Goal: Information Seeking & Learning: Find specific page/section

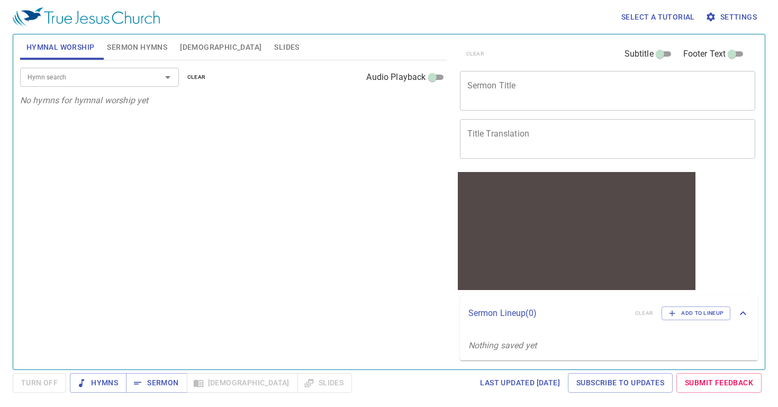
click at [139, 49] on span "Sermon Hymns" at bounding box center [137, 47] width 60 height 13
click at [434, 77] on input "Audio Playback" at bounding box center [432, 79] width 38 height 13
checkbox input "true"
click at [76, 43] on span "Hymnal Worship" at bounding box center [60, 47] width 68 height 13
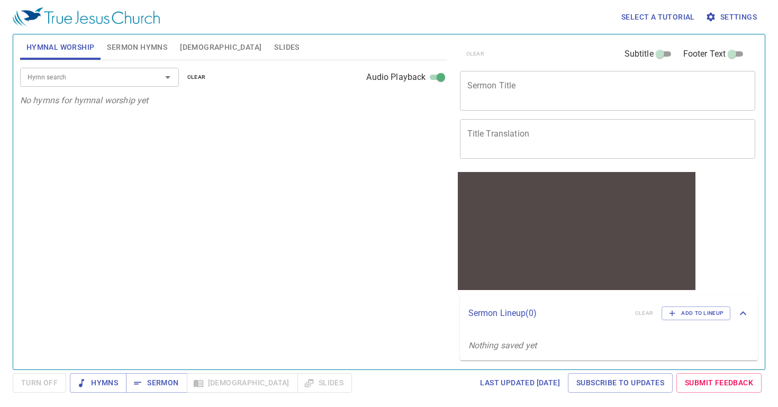
click at [145, 71] on div "Hymn search" at bounding box center [99, 77] width 159 height 19
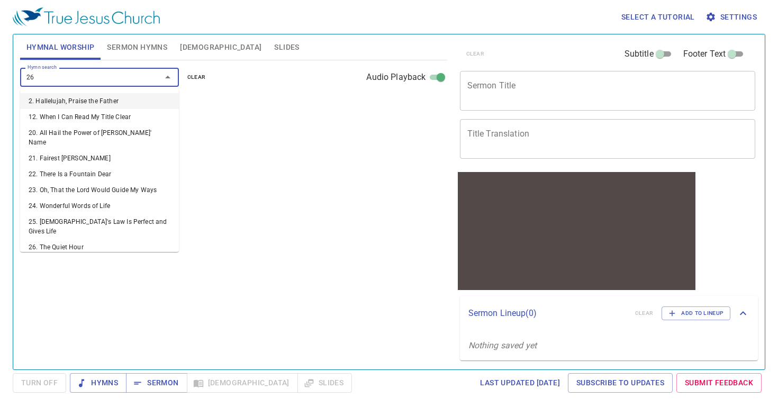
type input "262"
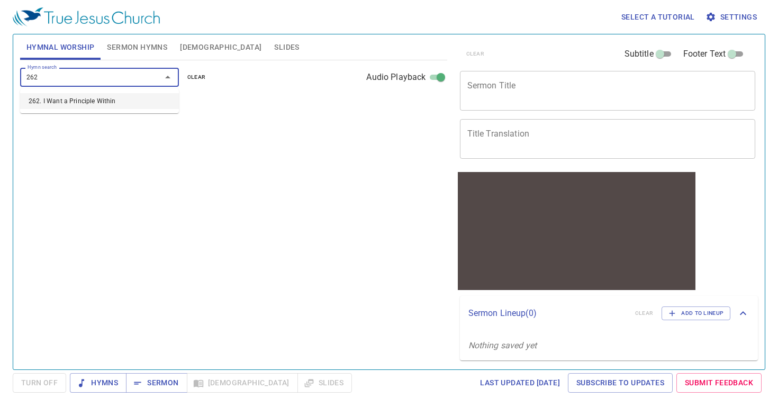
click at [137, 108] on li "262. I Want a Principle Within" at bounding box center [99, 101] width 159 height 16
select select "1"
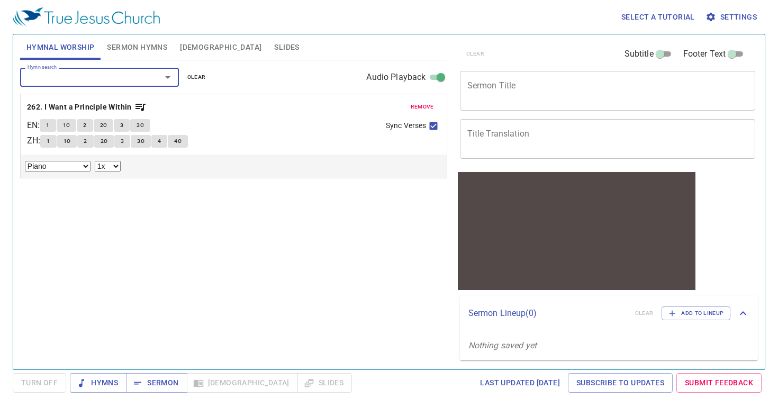
click at [49, 126] on span "1" at bounding box center [47, 126] width 3 height 10
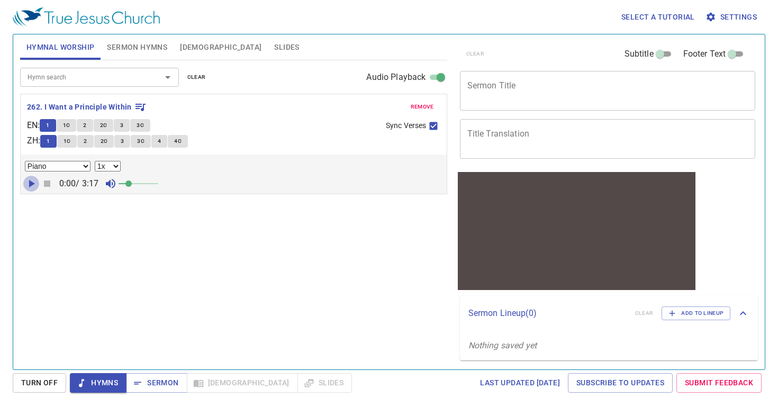
click at [32, 181] on icon "button" at bounding box center [31, 183] width 13 height 13
click at [29, 187] on icon "button" at bounding box center [31, 183] width 6 height 7
click at [425, 106] on span "remove" at bounding box center [422, 107] width 23 height 10
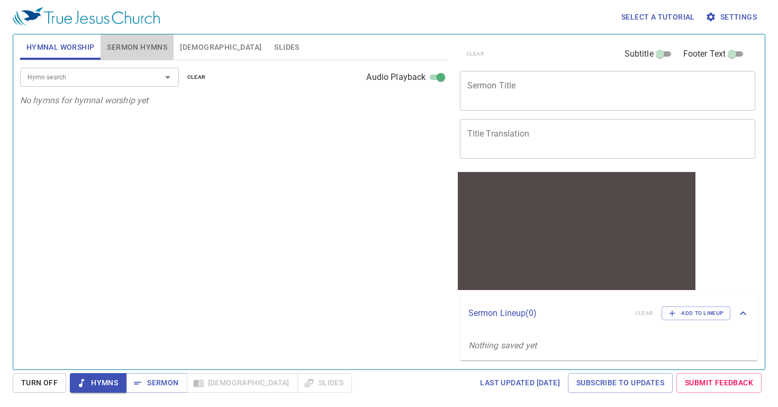
click at [148, 41] on span "Sermon Hymns" at bounding box center [137, 47] width 60 height 13
click at [181, 45] on span "[DEMOGRAPHIC_DATA]" at bounding box center [220, 47] width 81 height 13
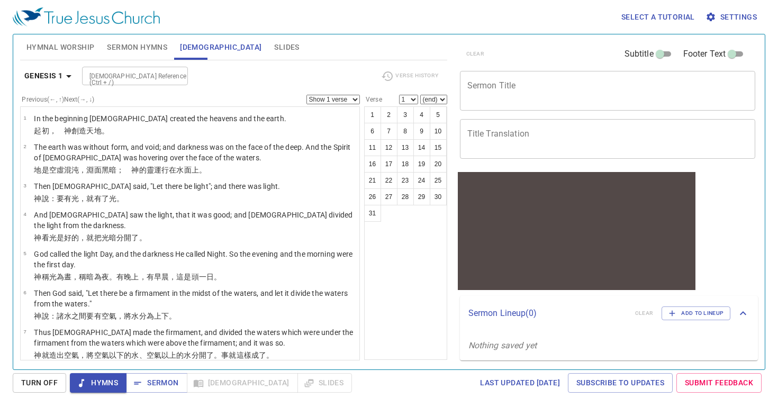
click at [57, 75] on b "Genesis 1" at bounding box center [43, 75] width 39 height 13
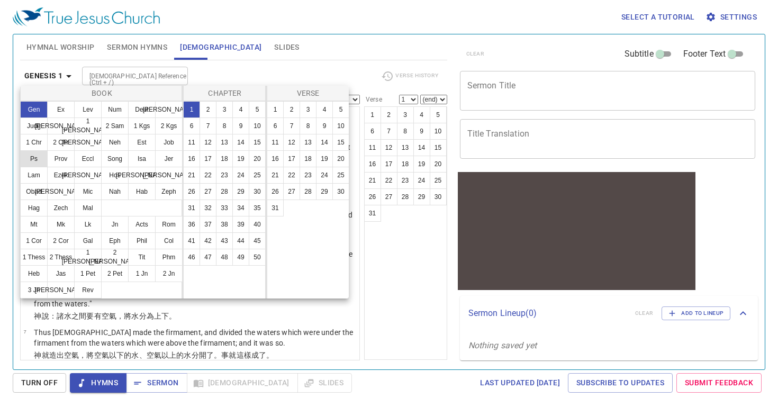
click at [38, 159] on button "Ps" at bounding box center [34, 158] width 28 height 17
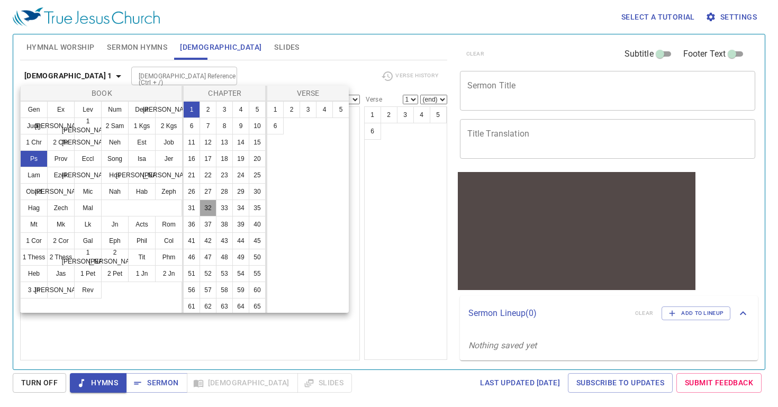
click at [208, 204] on button "32" at bounding box center [207, 207] width 17 height 17
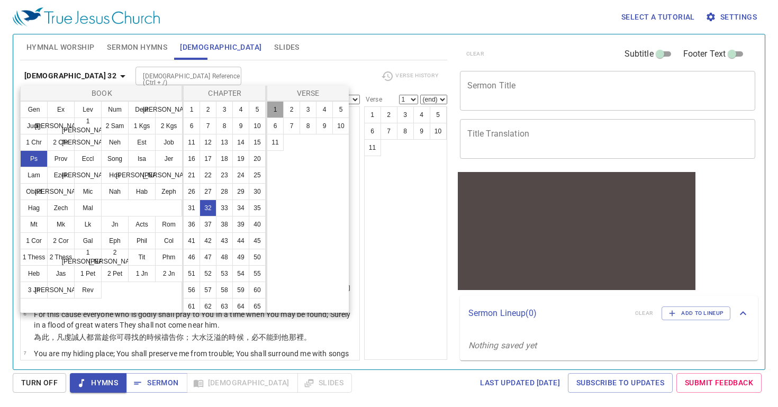
click at [280, 111] on button "1" at bounding box center [275, 109] width 17 height 17
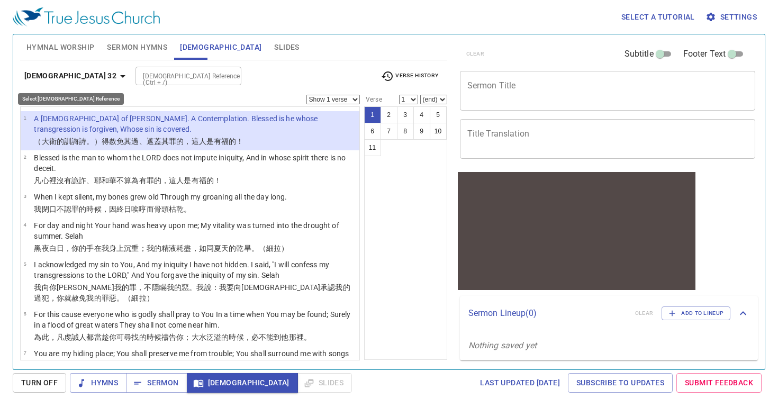
click at [55, 79] on b "Psalm 32" at bounding box center [70, 75] width 92 height 13
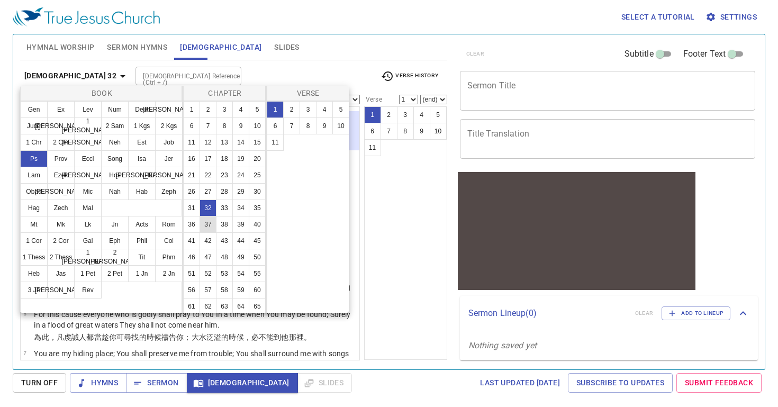
click at [206, 225] on button "37" at bounding box center [207, 224] width 17 height 17
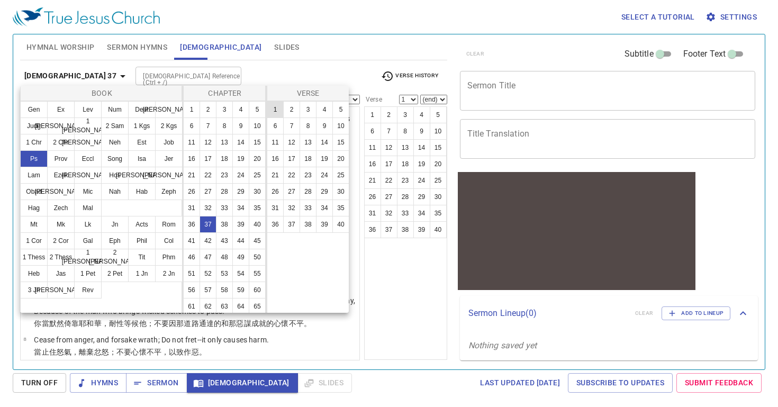
click at [278, 112] on button "1" at bounding box center [275, 109] width 17 height 17
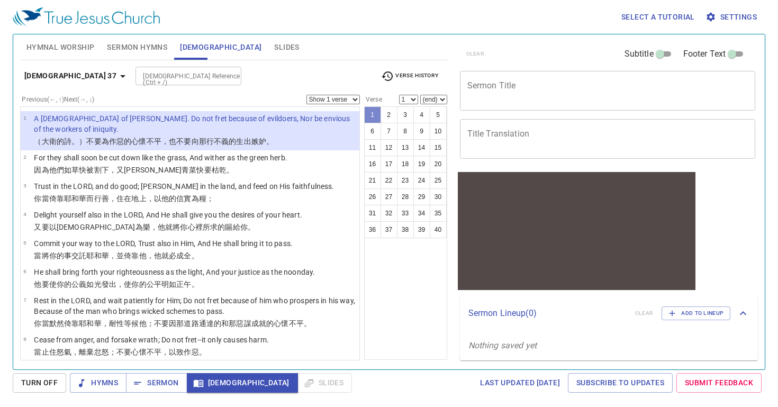
click at [374, 116] on button "1" at bounding box center [372, 114] width 17 height 17
click at [389, 117] on button "2" at bounding box center [388, 114] width 17 height 17
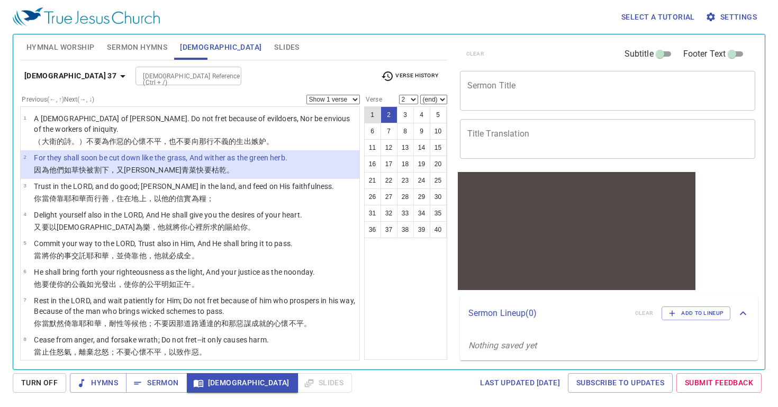
click at [372, 116] on button "1" at bounding box center [372, 114] width 17 height 17
select select "1"
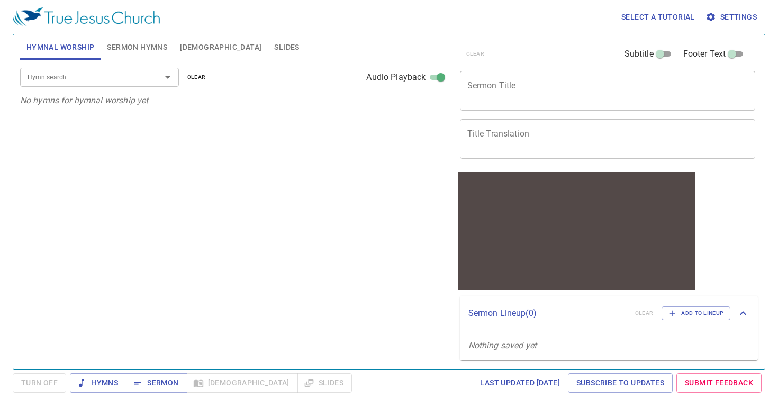
click at [187, 47] on span "Bible" at bounding box center [220, 47] width 81 height 13
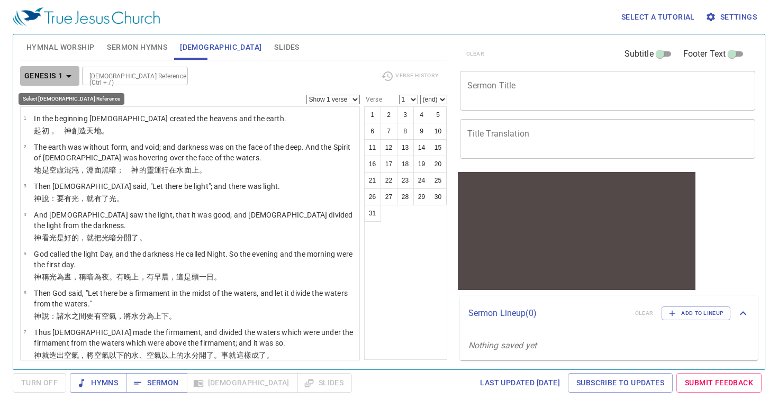
click at [33, 75] on b "Genesis 1" at bounding box center [43, 75] width 39 height 13
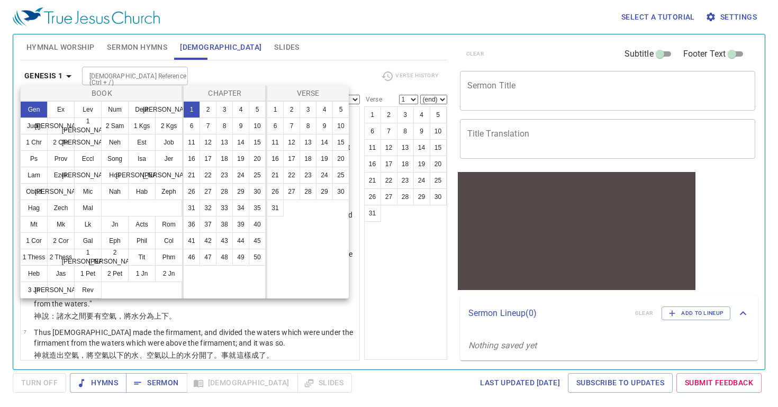
click at [123, 79] on div at bounding box center [389, 203] width 778 height 407
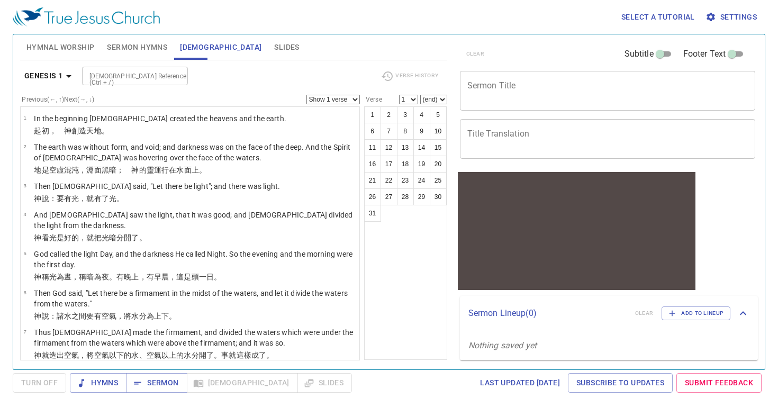
click at [131, 76] on input "[DEMOGRAPHIC_DATA] Reference (Ctrl + /)" at bounding box center [126, 76] width 82 height 12
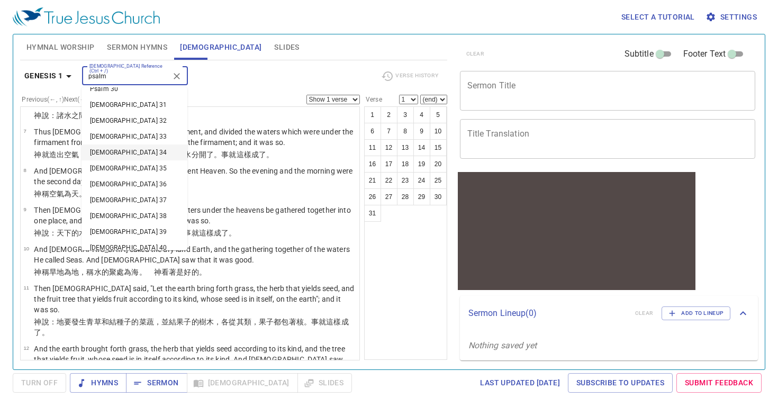
scroll to position [484, 0]
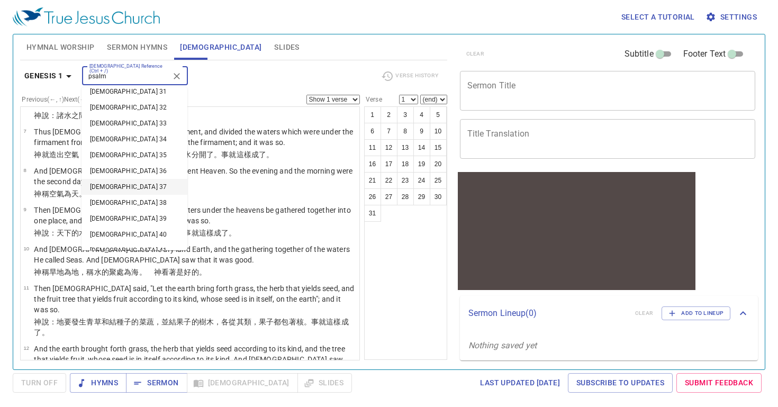
click at [116, 187] on li "Psalm 37" at bounding box center [134, 187] width 106 height 16
type input "psalm"
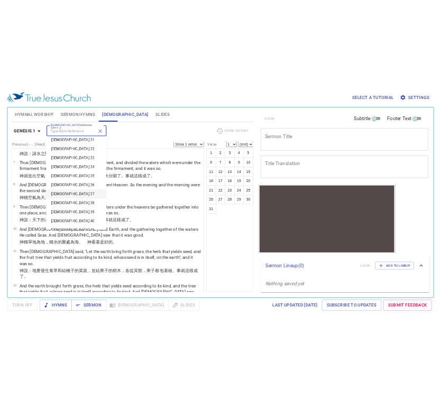
scroll to position [0, 0]
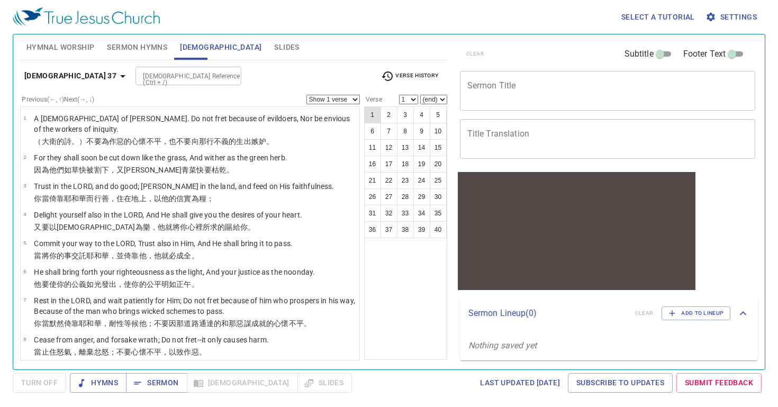
click at [372, 108] on button "1" at bounding box center [372, 114] width 17 height 17
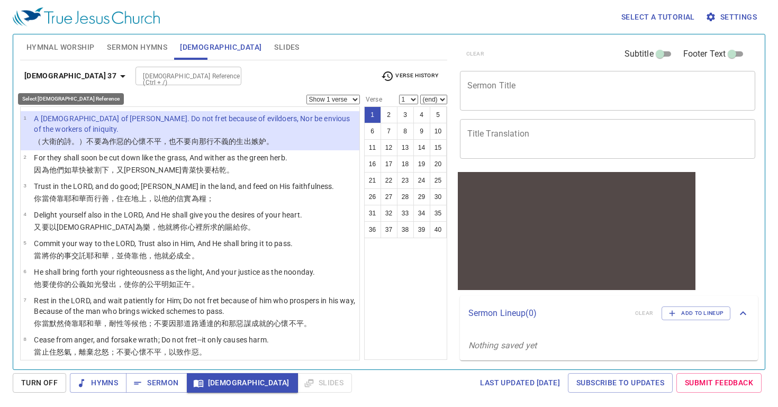
click at [61, 84] on button "Psalm 37" at bounding box center [76, 76] width 113 height 20
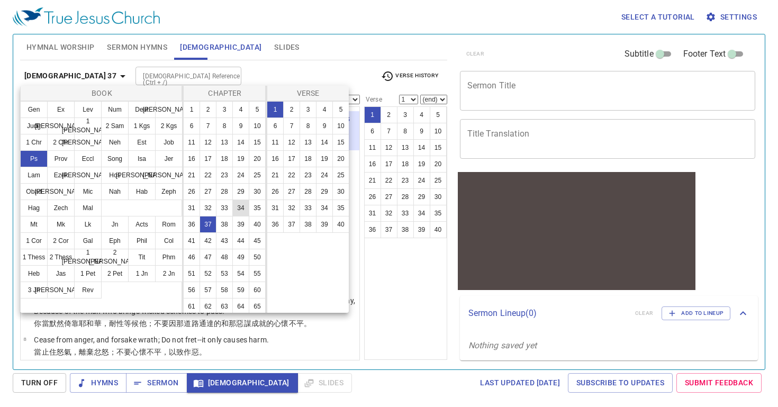
click at [240, 207] on button "34" at bounding box center [240, 207] width 17 height 17
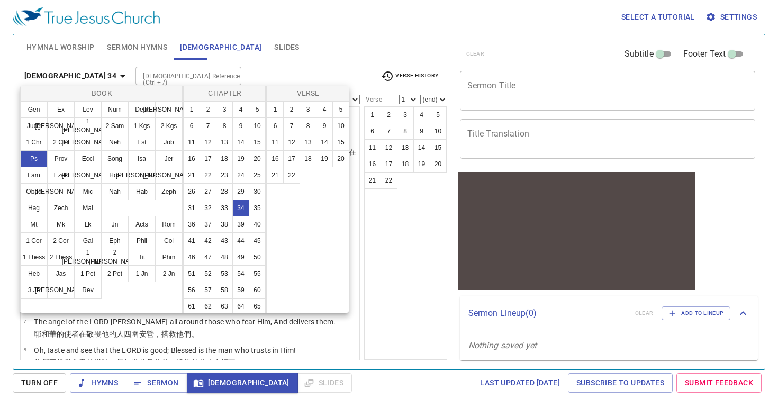
click at [262, 72] on div at bounding box center [389, 203] width 778 height 407
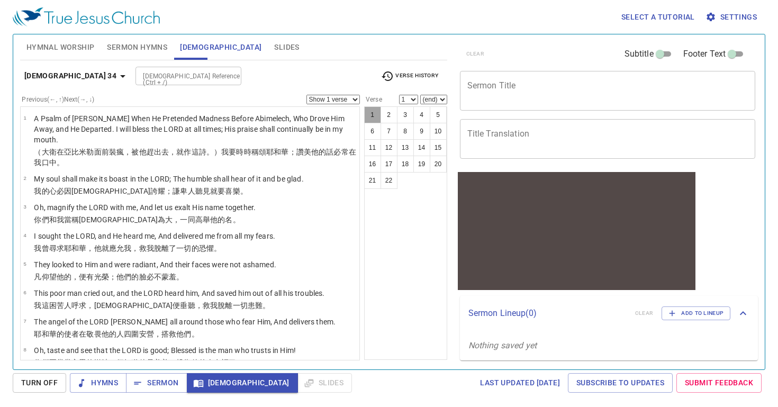
click at [367, 116] on button "1" at bounding box center [372, 114] width 17 height 17
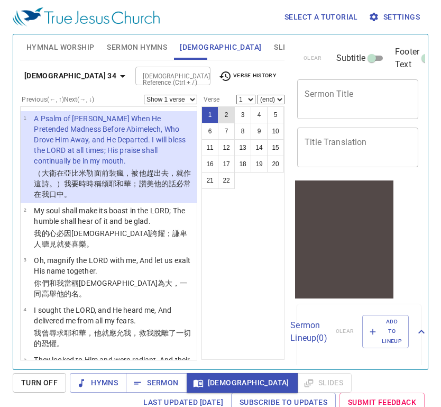
click at [228, 113] on button "2" at bounding box center [226, 114] width 17 height 17
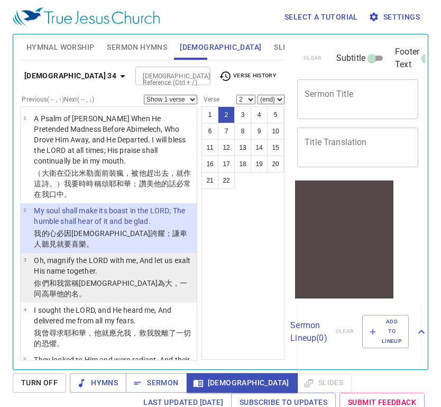
click at [157, 255] on p "Oh, magnify the LORD with me, And let us exalt His name together." at bounding box center [114, 265] width 160 height 21
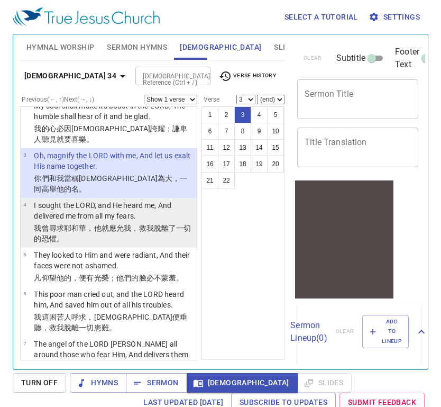
scroll to position [106, 0]
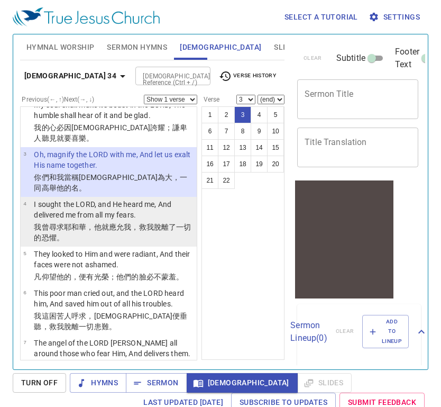
click at [102, 223] on wh3068 "，他就應允 我，救 我脫離了一切的恐懼 。" at bounding box center [112, 232] width 157 height 19
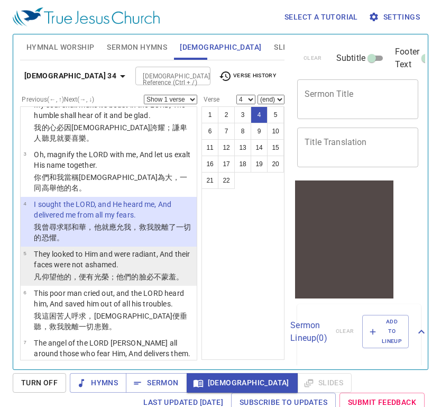
click at [134, 249] on p "They looked to Him and were radiant, And their faces were not ashamed." at bounding box center [114, 259] width 160 height 21
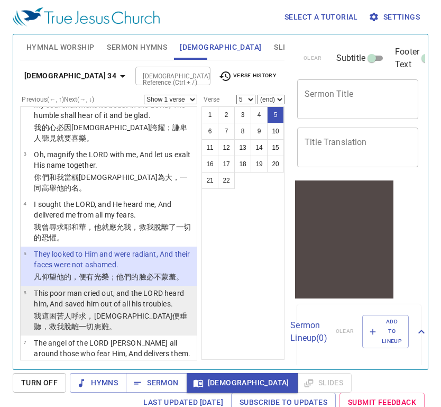
click at [152, 288] on p "This poor man cried out, and the LORD heard him, And saved him out of all his t…" at bounding box center [114, 298] width 160 height 21
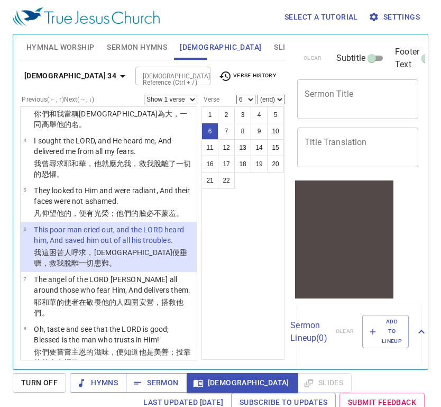
scroll to position [172, 0]
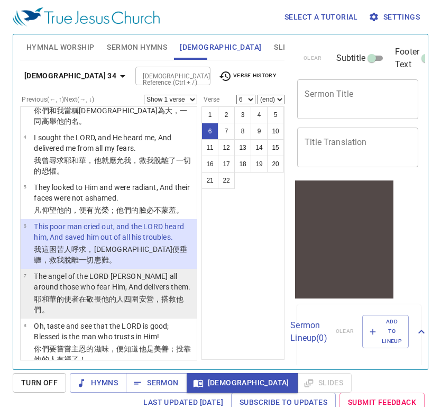
click at [99, 271] on p "The angel of the LORD encamps all around those who fear Him, And delivers them." at bounding box center [114, 281] width 160 height 21
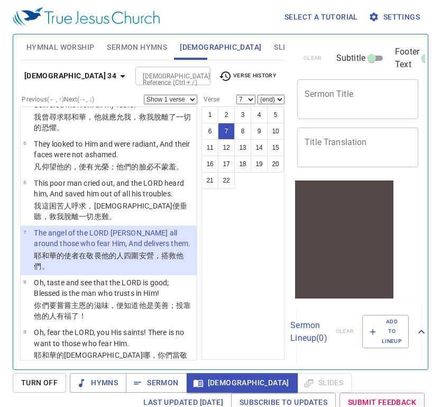
scroll to position [216, 0]
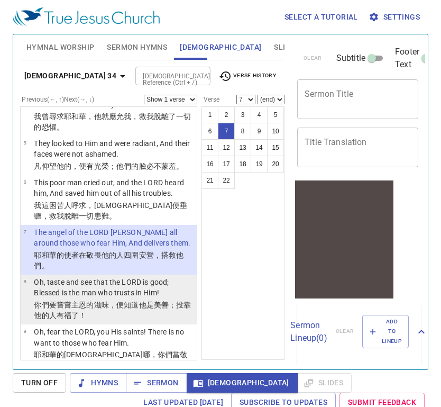
click at [103, 277] on p "Oh, taste and see that the LORD is good; Blessed is the man who trusts in Him!" at bounding box center [114, 287] width 160 height 21
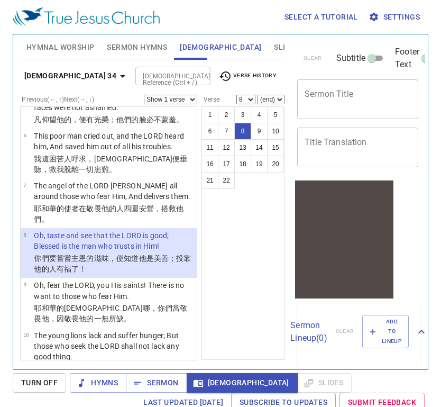
scroll to position [267, 0]
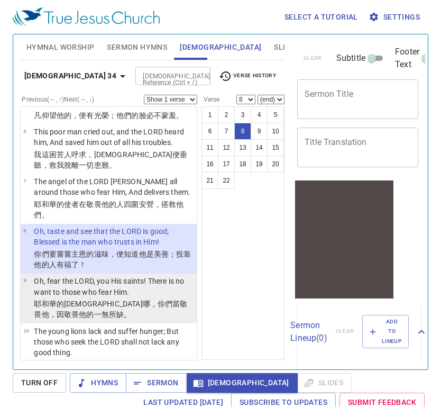
click at [131, 298] on p "耶和華 的聖民 哪，你們當敬畏 他，因敬畏 他的一無所缺 。" at bounding box center [114, 308] width 160 height 21
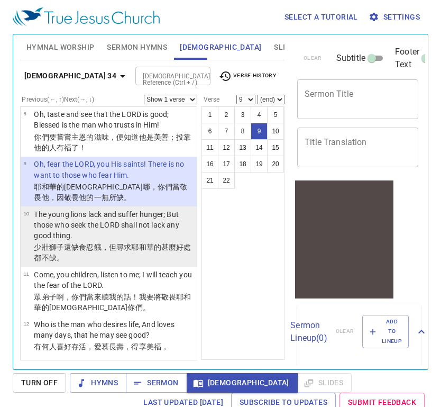
scroll to position [394, 0]
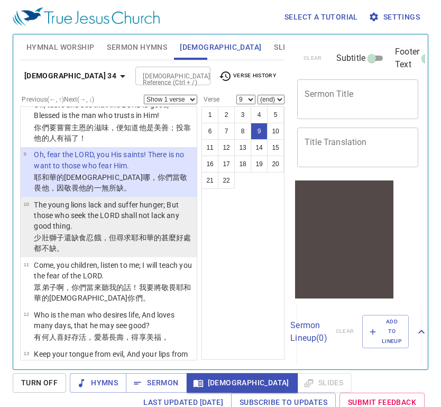
click at [75, 199] on p "The young lions lack and suffer hunger; But those who seek the LORD shall not l…" at bounding box center [114, 215] width 160 height 32
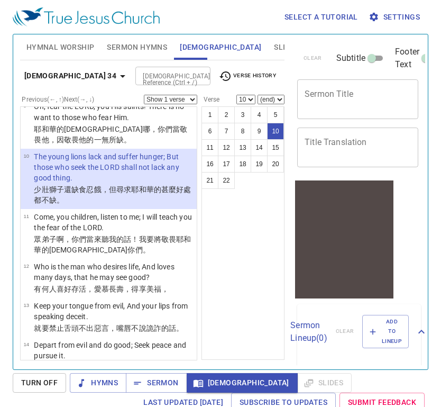
scroll to position [445, 0]
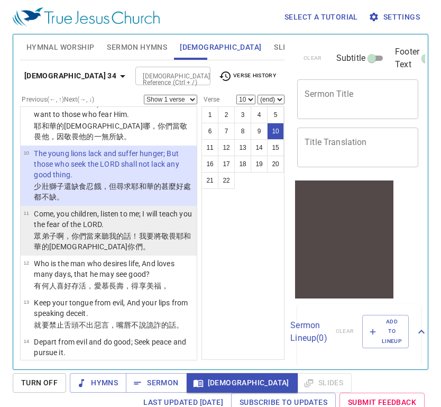
click at [156, 208] on td "Come, you children, listen to me; I will teach you the fear of the LORD." at bounding box center [114, 219] width 160 height 23
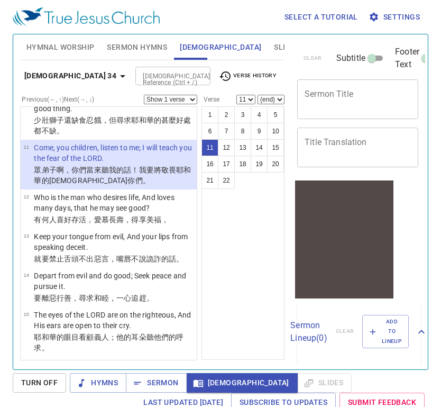
scroll to position [509, 0]
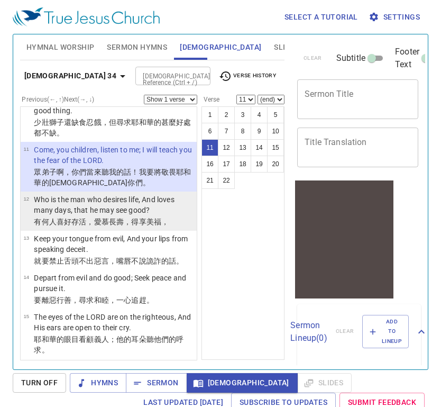
click at [122, 217] on wh157 "長壽 ，得享 美福 ，" at bounding box center [139, 221] width 60 height 8
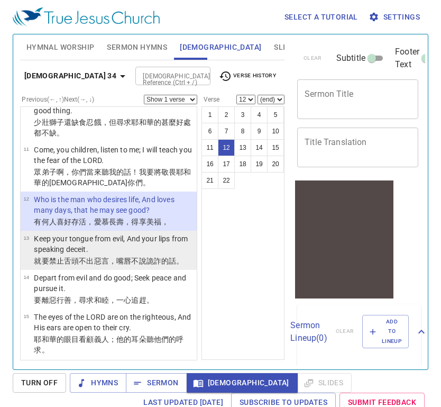
click at [160, 233] on p "Keep your tongue from evil, And your lips from speaking deceit." at bounding box center [114, 243] width 160 height 21
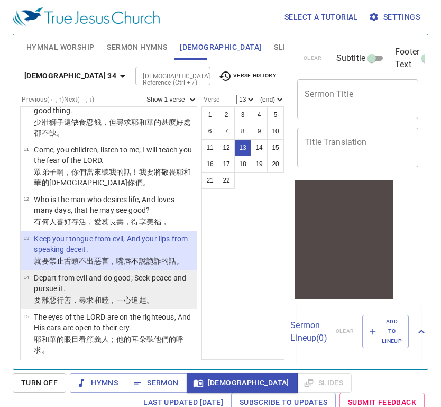
click at [138, 273] on p "Depart from evil and do good; Seek peace and pursue it." at bounding box center [114, 283] width 160 height 21
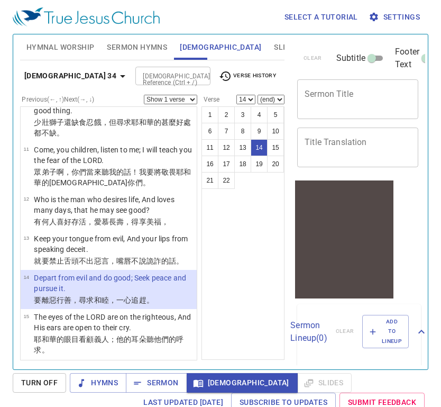
scroll to position [576, 0]
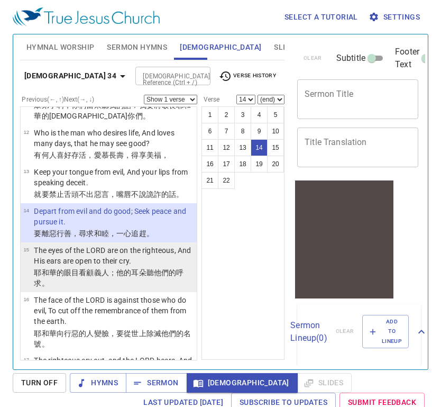
click at [144, 268] on wh6662 "；他的耳朵 聽他們的呼求 。" at bounding box center [109, 277] width 150 height 19
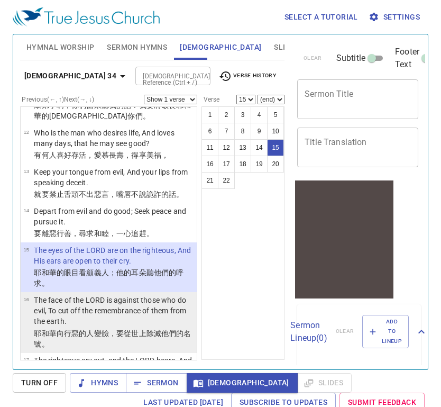
click at [141, 295] on p "The face of the LORD is against those who do evil, To cut off the remembrance o…" at bounding box center [114, 311] width 160 height 32
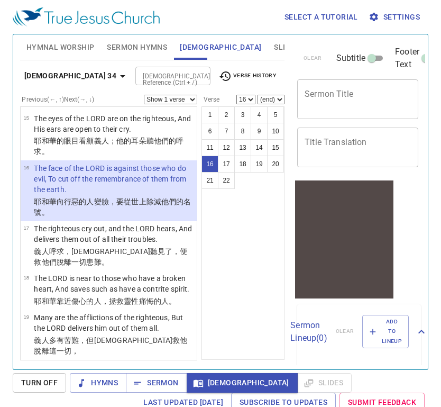
scroll to position [709, 0]
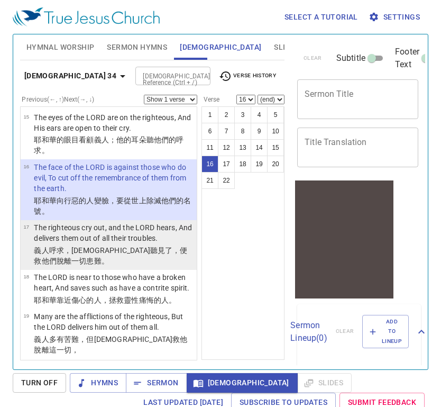
click at [123, 246] on wh8085 "，便救 他們脫離一切患難 。" at bounding box center [110, 255] width 153 height 19
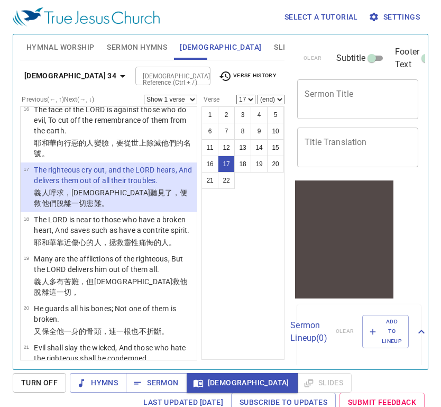
scroll to position [768, 0]
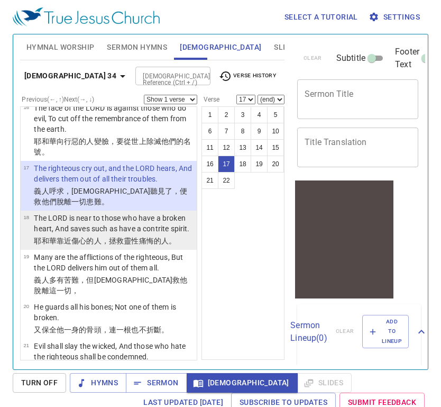
click at [128, 213] on p "The LORD is near to those who have a broken heart, And saves such as have a con…" at bounding box center [114, 223] width 160 height 21
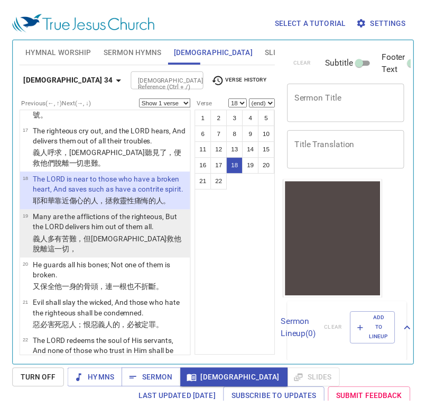
scroll to position [5, 0]
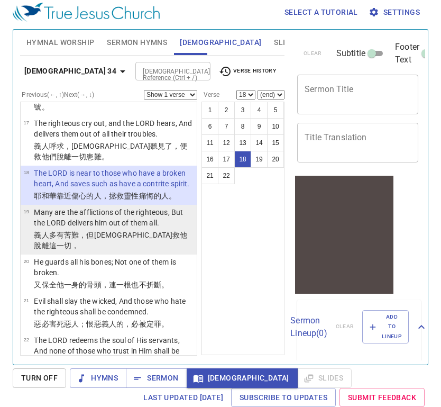
click at [142, 207] on p "Many are the afflictions of the righteous, But the LORD delivers him out of the…" at bounding box center [114, 217] width 160 height 21
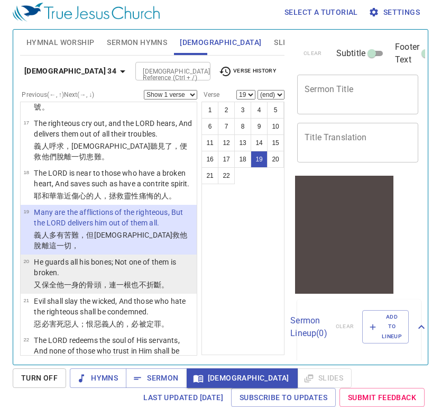
click at [148, 257] on p "He guards all his bones; Not one of them is broken." at bounding box center [114, 267] width 160 height 21
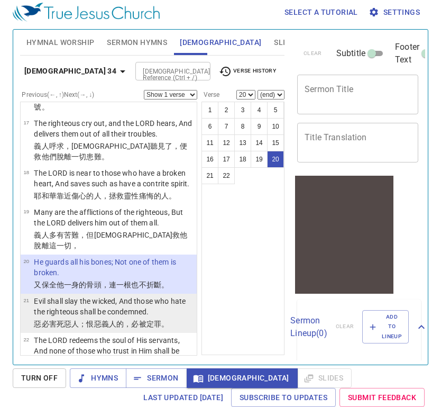
click at [161, 296] on p "Evil shall slay the wicked, And those who hate the righteous shall be condemned." at bounding box center [114, 306] width 160 height 21
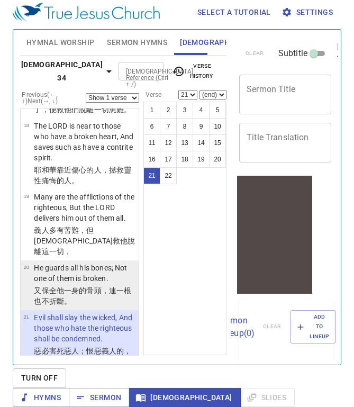
scroll to position [1210, 0]
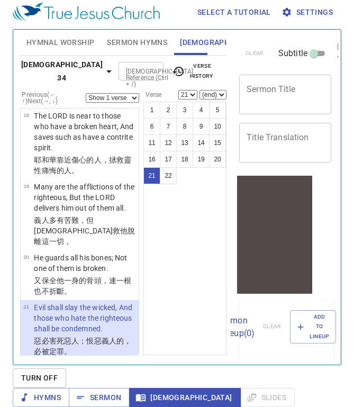
click at [88, 362] on p "The LORD redeems the soul of His servants, And none of those who trust in Him s…" at bounding box center [85, 383] width 102 height 42
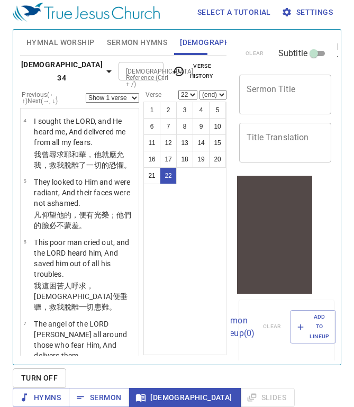
scroll to position [0, 0]
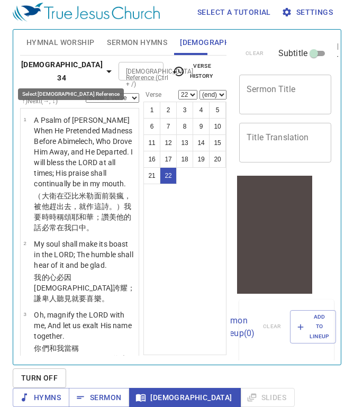
click at [59, 71] on b "[DEMOGRAPHIC_DATA] 34" at bounding box center [61, 71] width 81 height 26
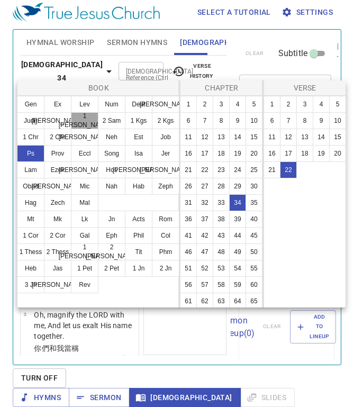
click at [86, 121] on button "1 Sam" at bounding box center [85, 120] width 28 height 17
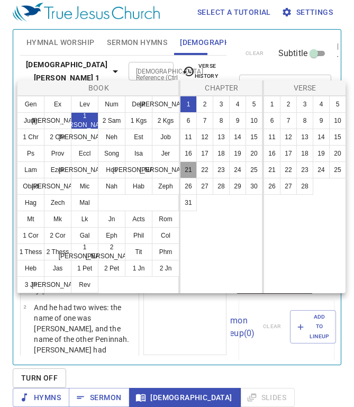
click at [188, 168] on button "21" at bounding box center [188, 169] width 17 height 17
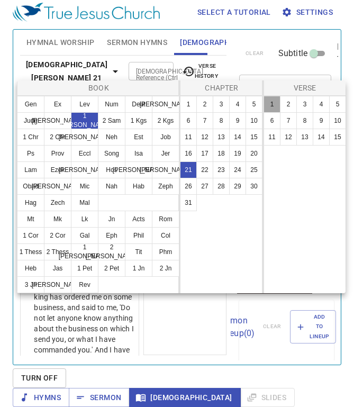
click at [270, 106] on button "1" at bounding box center [272, 104] width 17 height 17
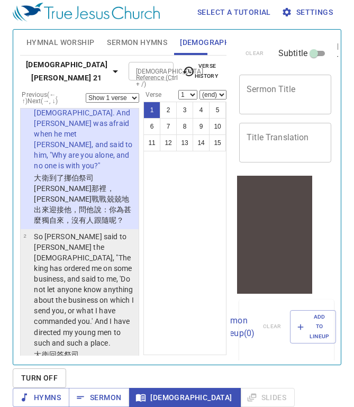
scroll to position [27, 0]
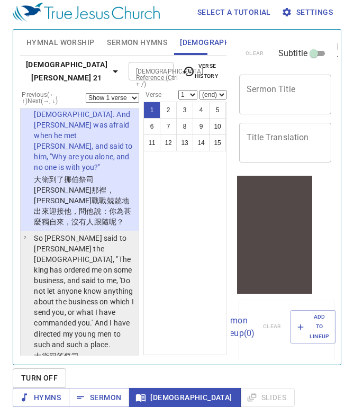
click at [97, 255] on p "So David said to Ahimelech the priest, "The king has ordered me on some busines…" at bounding box center [85, 291] width 102 height 116
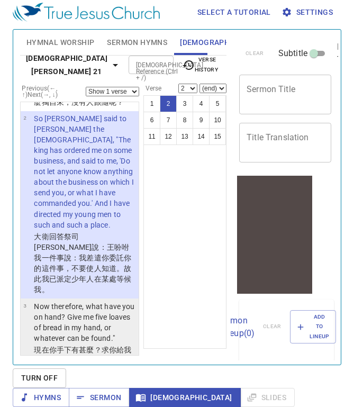
scroll to position [141, 0]
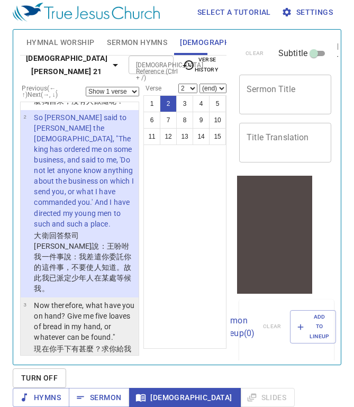
click at [66, 300] on p "Now therefore, what have you on hand? Give me five loaves of bread in my hand, …" at bounding box center [85, 321] width 102 height 42
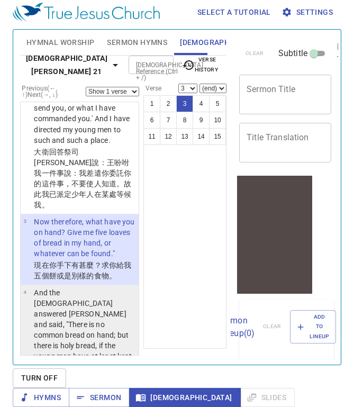
scroll to position [225, 0]
click at [102, 287] on p "And the priest answered David and said, "There is no common bread on hand; but …" at bounding box center [85, 329] width 102 height 85
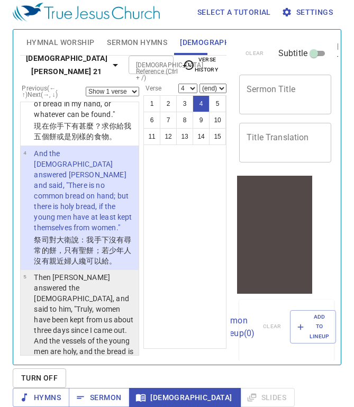
scroll to position [365, 0]
click at [91, 271] on p "Then David answered the priest, and said to him, "Truly, women have been kept f…" at bounding box center [85, 329] width 102 height 116
select select "5"
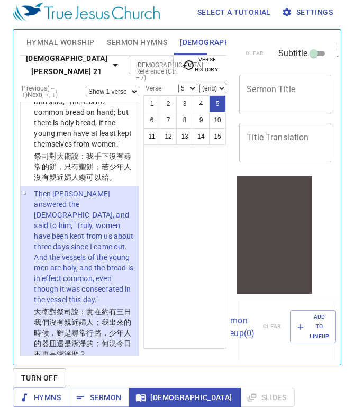
scroll to position [452, 0]
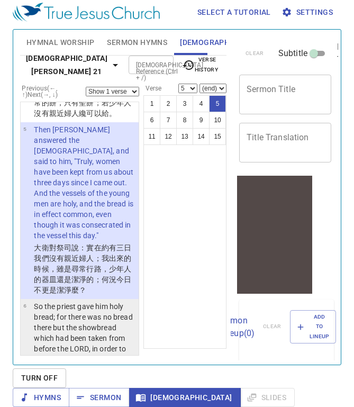
scroll to position [511, 0]
click at [98, 302] on p "So the priest gave him holy bread; for there was no bread there but the showbre…" at bounding box center [85, 344] width 102 height 85
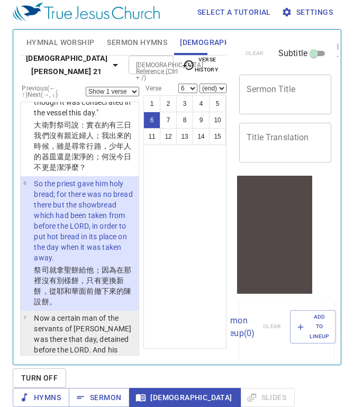
scroll to position [636, 0]
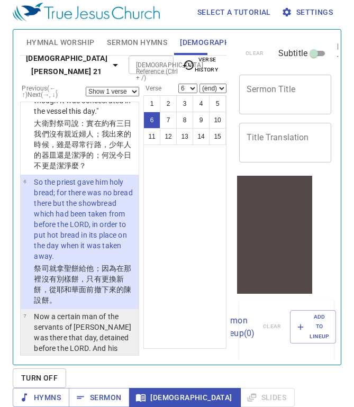
click at [87, 311] on p "Now a certain man of the servants of [PERSON_NAME] was there that day, detained…" at bounding box center [85, 353] width 102 height 85
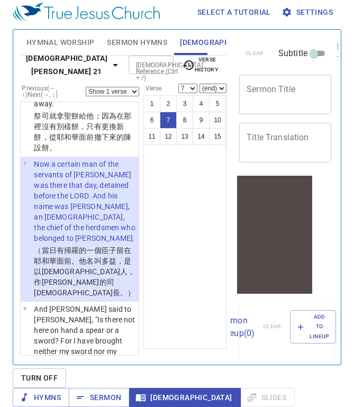
scroll to position [789, 0]
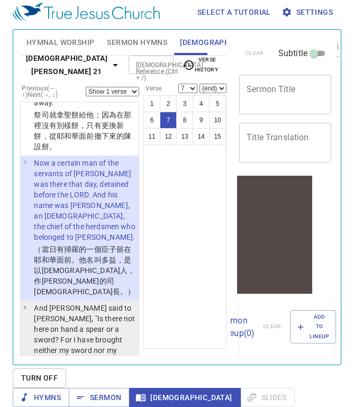
click at [88, 303] on p "And [PERSON_NAME] said to [PERSON_NAME], "Is there not here on hand a spear or …" at bounding box center [85, 345] width 102 height 85
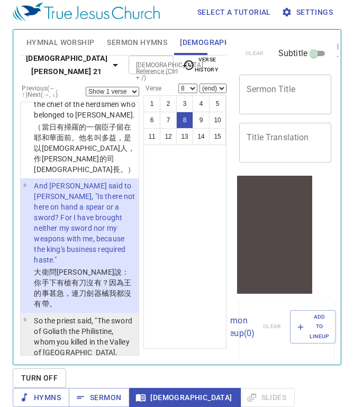
scroll to position [914, 0]
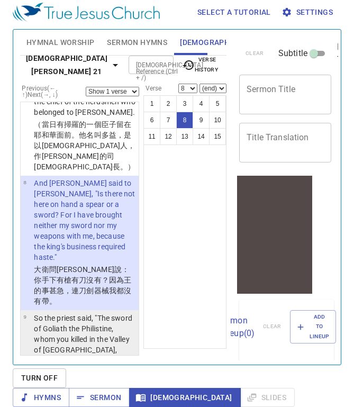
click at [83, 313] on p "So the priest said, "The sword of Goliath the Philistine, whom you killed in th…" at bounding box center [85, 371] width 102 height 116
select select "9"
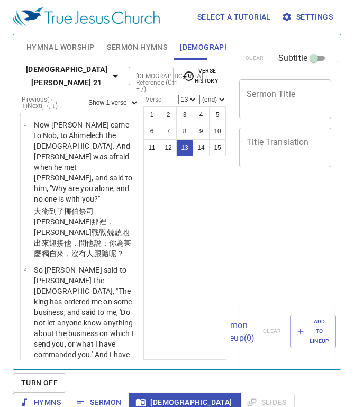
select select "13"
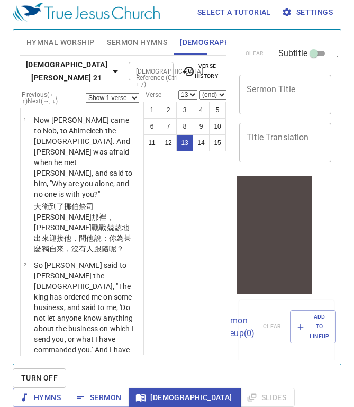
scroll to position [1333, 0]
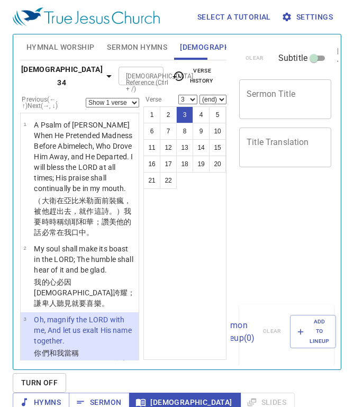
select select "3"
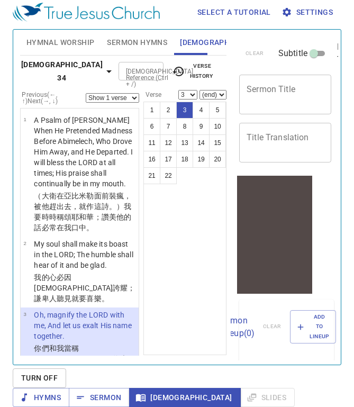
scroll to position [66, 0]
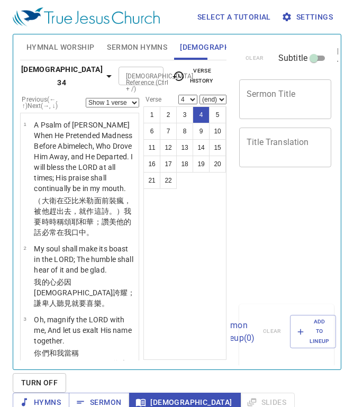
select select "4"
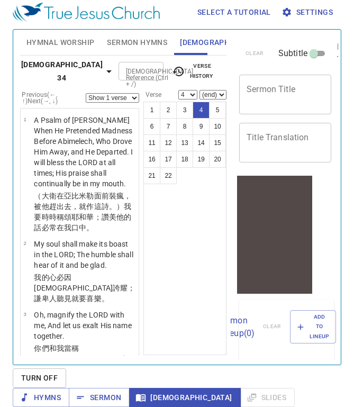
scroll to position [146, 0]
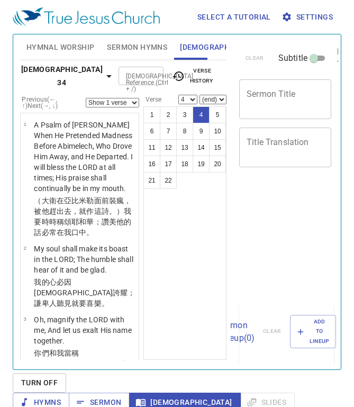
select select "4"
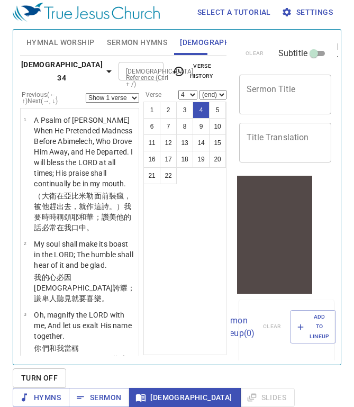
scroll to position [146, 0]
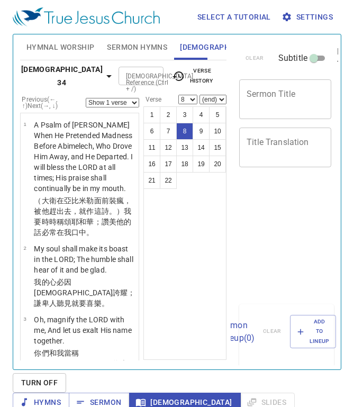
select select "8"
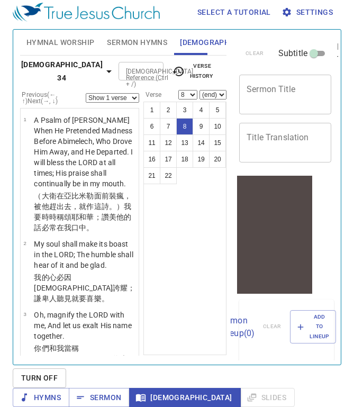
scroll to position [430, 0]
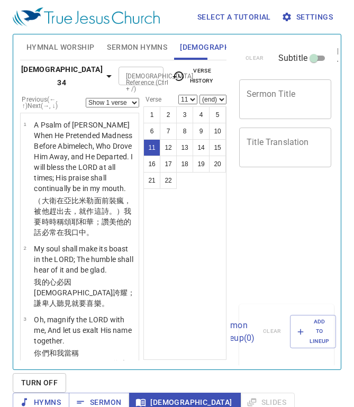
select select "11"
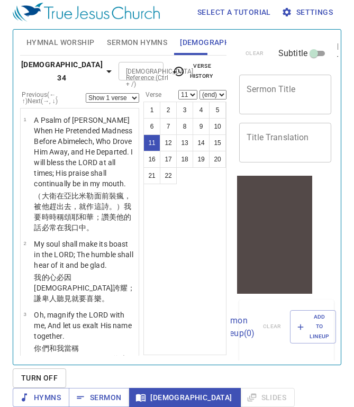
scroll to position [643, 0]
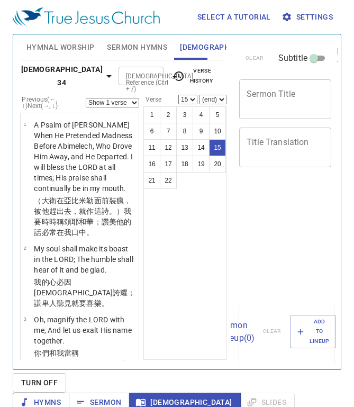
select select "15"
select select "22"
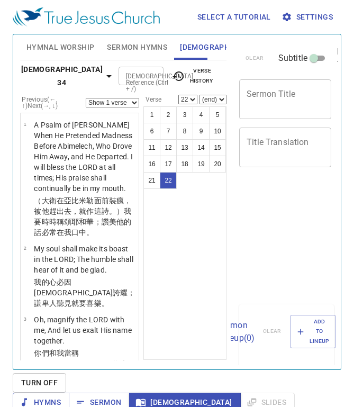
scroll to position [5, 0]
select select "22"
